Goal: Find specific page/section: Find specific page/section

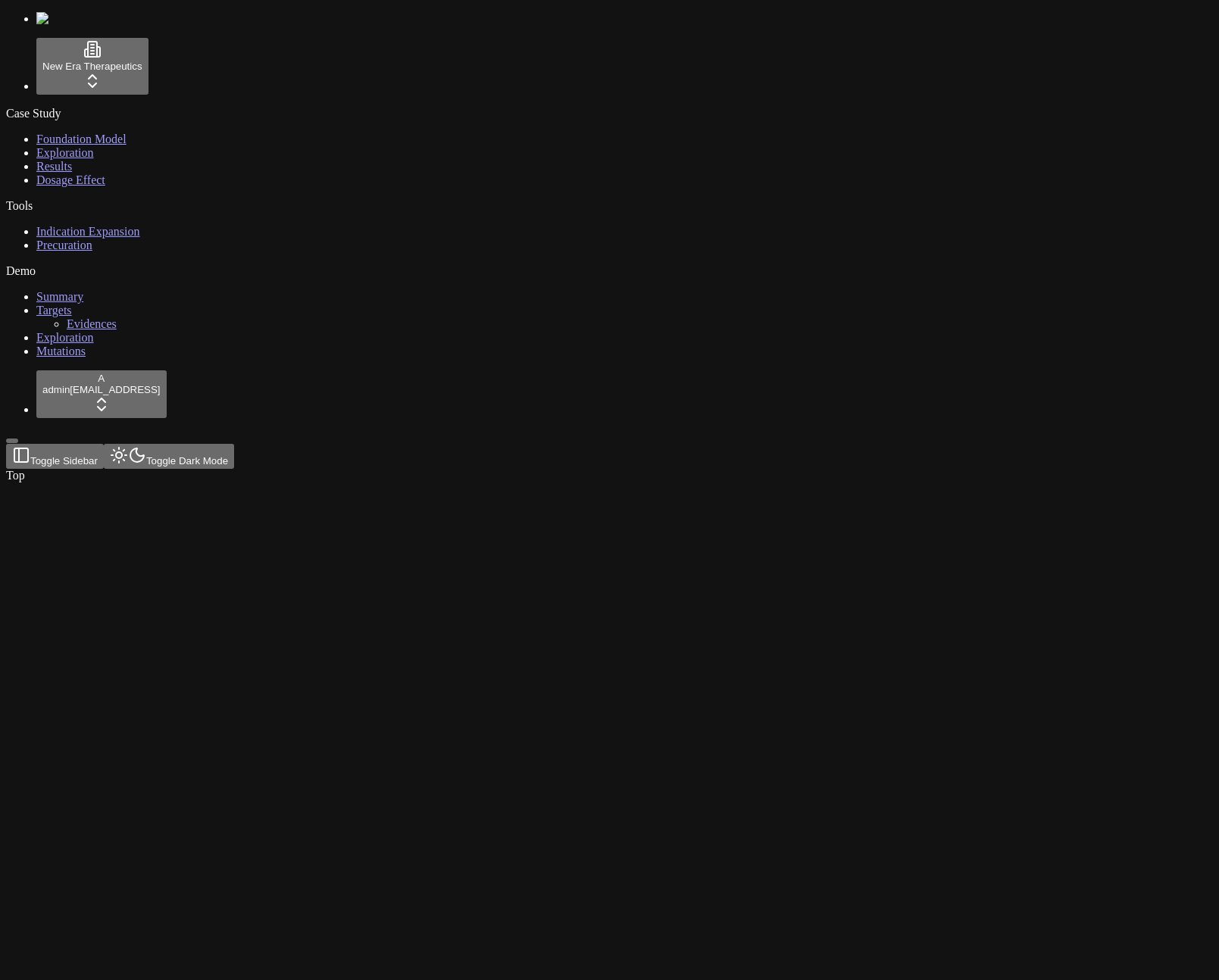
click at [104, 186] on link "Dosage Effect" at bounding box center [71, 180] width 69 height 13
